Goal: Navigation & Orientation: Find specific page/section

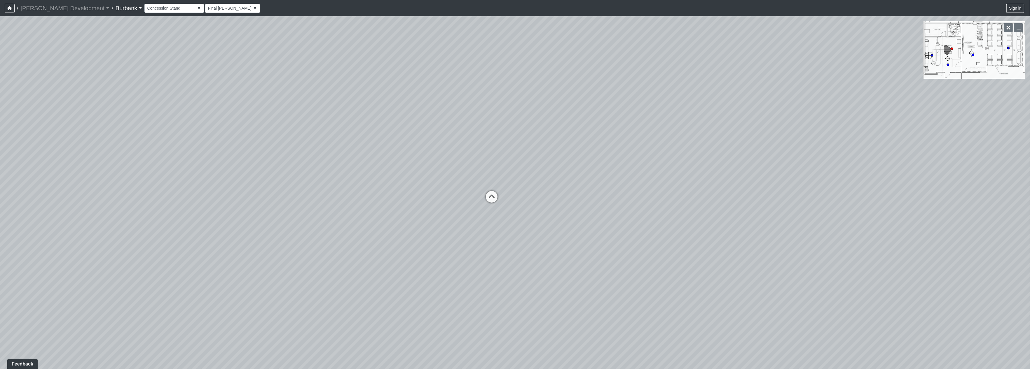
click at [700, 216] on div "Loading... Office 1 Loading... Couch Loading... Seating Loading... Entry Loadin…" at bounding box center [515, 192] width 1030 height 353
click at [947, 65] on circle at bounding box center [947, 65] width 2 height 2
select select "pnU7ocg18QDa33BArmJsZf"
drag, startPoint x: 403, startPoint y: 171, endPoint x: 777, endPoint y: 170, distance: 374.8
click at [787, 165] on div "Loading... Office 1 Loading... Couch Loading... Seating Loading... Entry Loadin…" at bounding box center [515, 192] width 1030 height 353
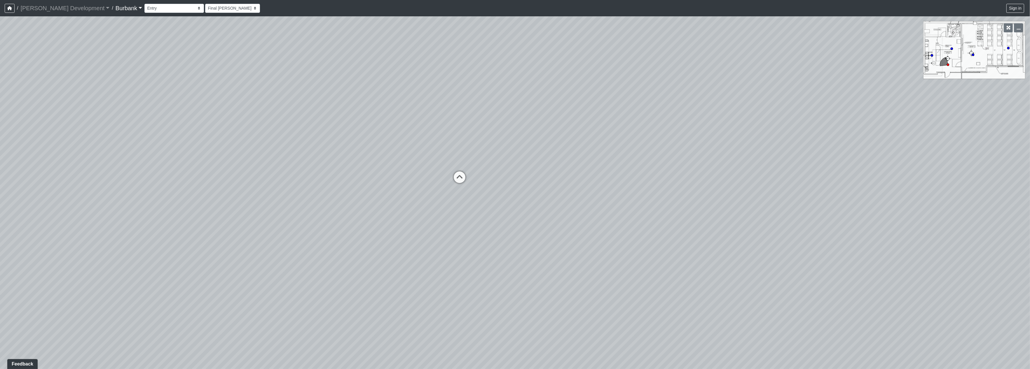
drag, startPoint x: 475, startPoint y: 257, endPoint x: 440, endPoint y: 250, distance: 36.7
click at [475, 257] on div "Loading... Office 1 Loading... Couch Loading... Seating Loading... Entry Loadin…" at bounding box center [515, 192] width 1030 height 353
drag, startPoint x: 284, startPoint y: 197, endPoint x: 523, endPoint y: 211, distance: 238.7
click at [521, 211] on div "Loading... Office 1 Loading... Couch Loading... Seating Loading... Entry Loadin…" at bounding box center [515, 192] width 1030 height 353
drag, startPoint x: 336, startPoint y: 129, endPoint x: 217, endPoint y: 133, distance: 119.1
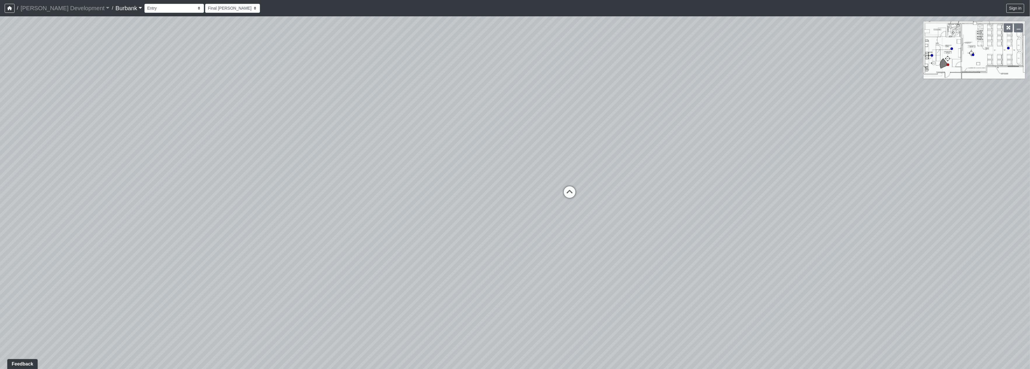
click at [217, 133] on div "Loading... Office 1 Loading... Couch Loading... Seating Loading... Entry Loadin…" at bounding box center [515, 192] width 1030 height 353
